Goal: Check status: Check status

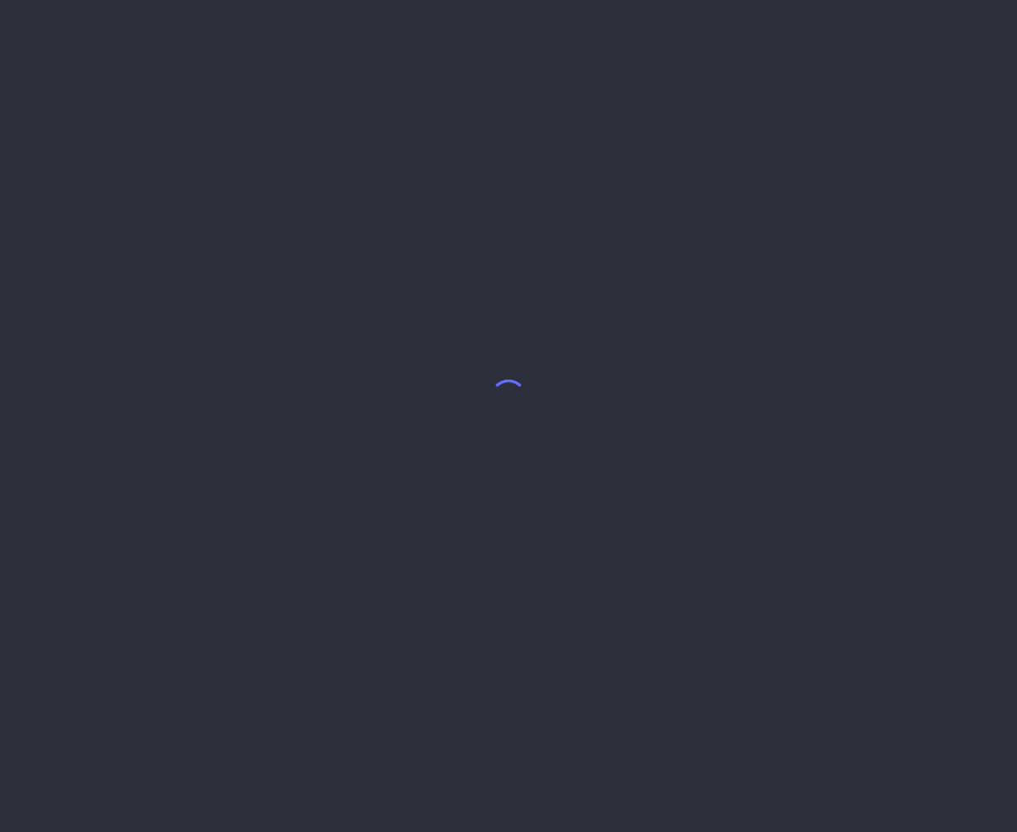
select select "8"
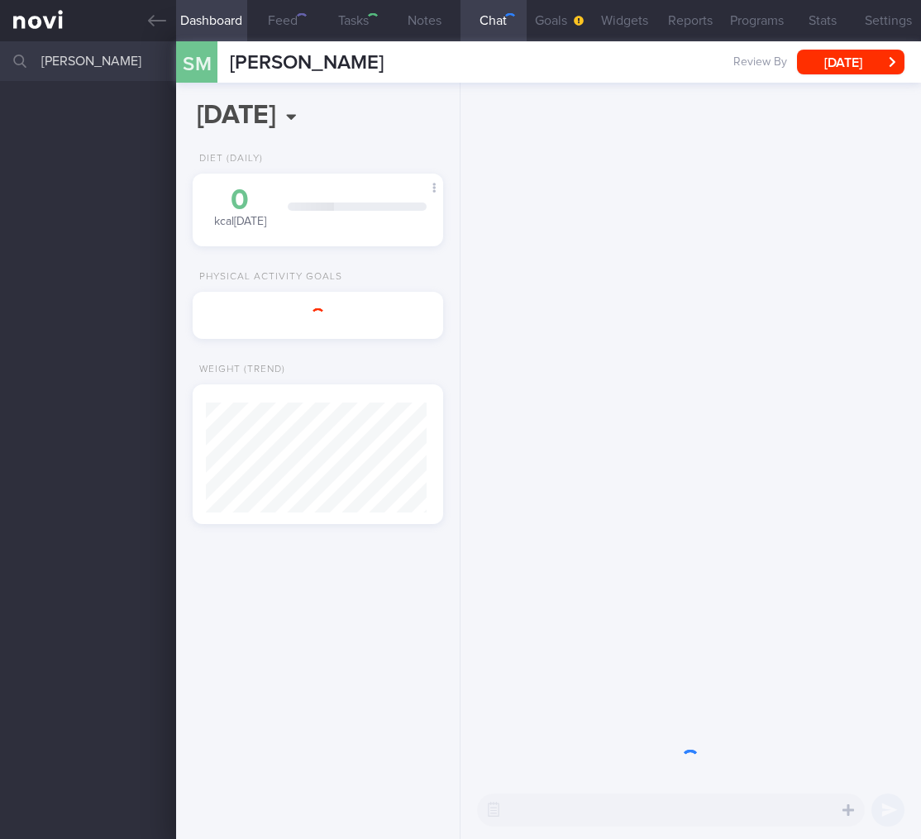
select select "8"
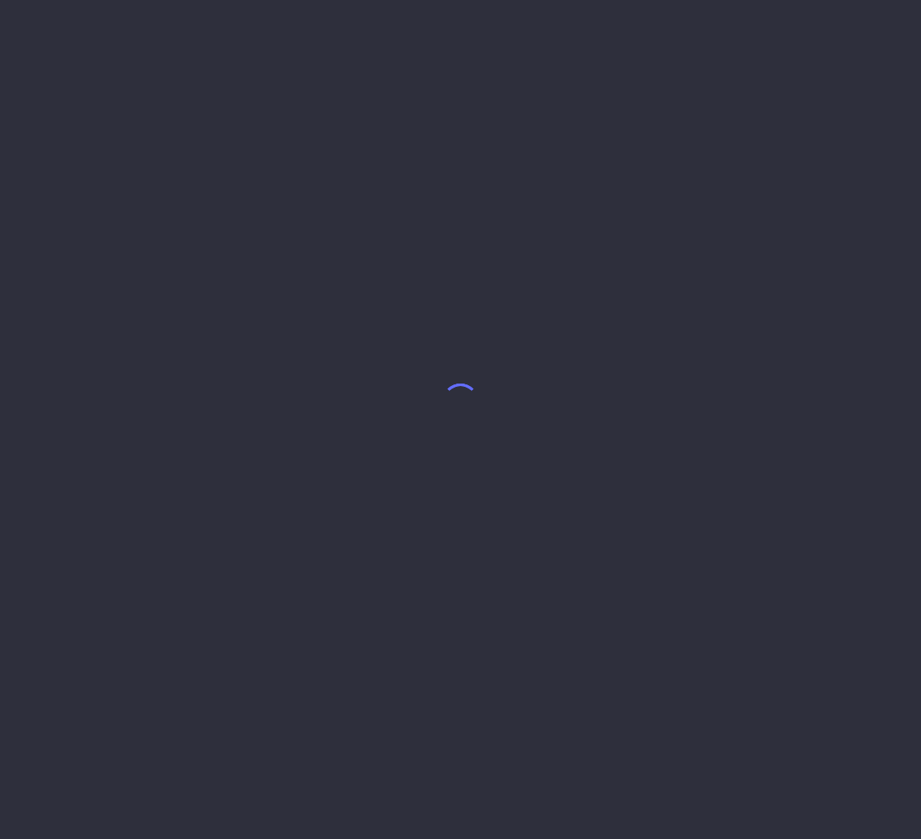
select select "9"
